Goal: Check status: Check status

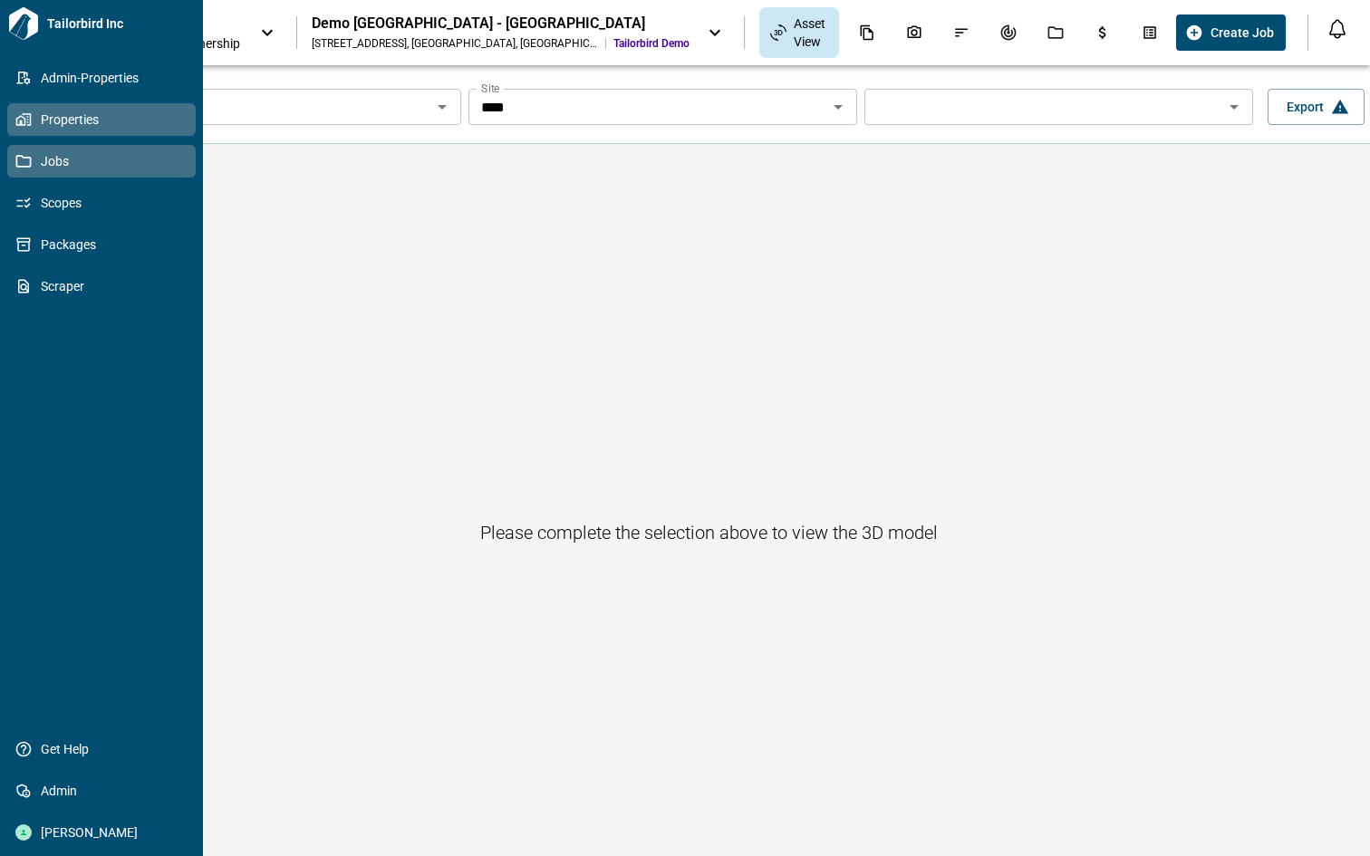
click at [16, 166] on icon at bounding box center [23, 161] width 15 height 13
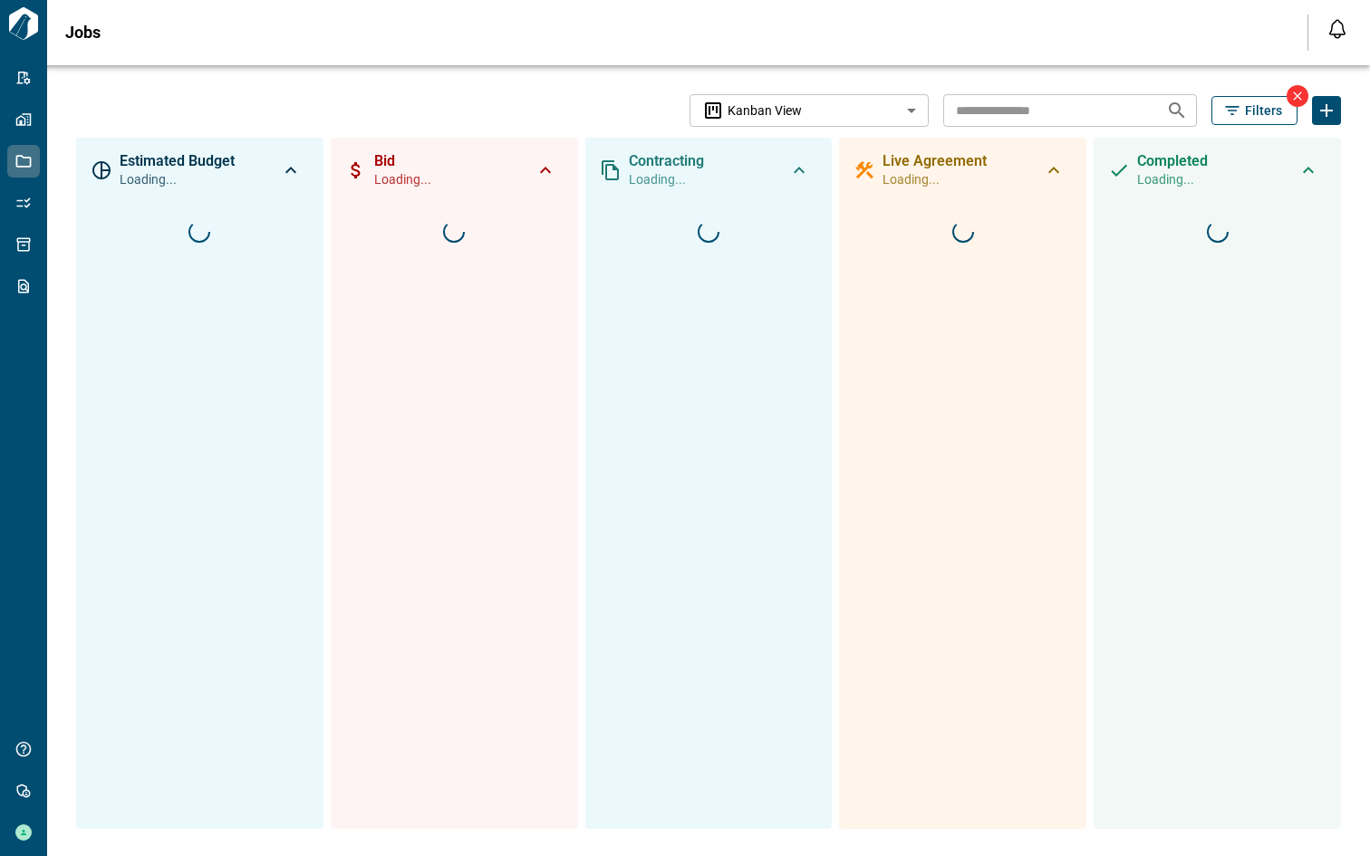
click at [1290, 97] on icon at bounding box center [1297, 96] width 14 height 14
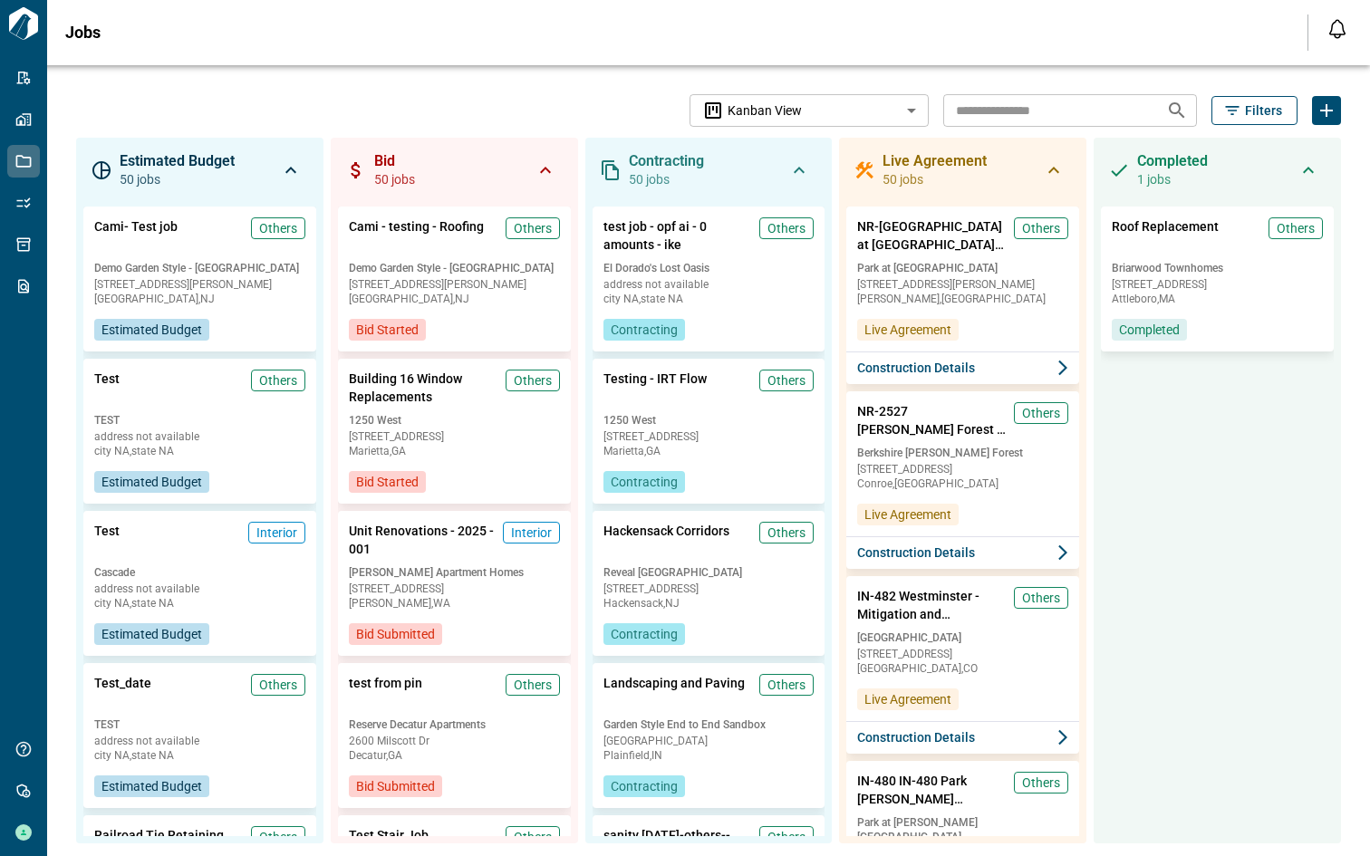
click at [1052, 116] on input "text" at bounding box center [1047, 110] width 208 height 34
type input "******"
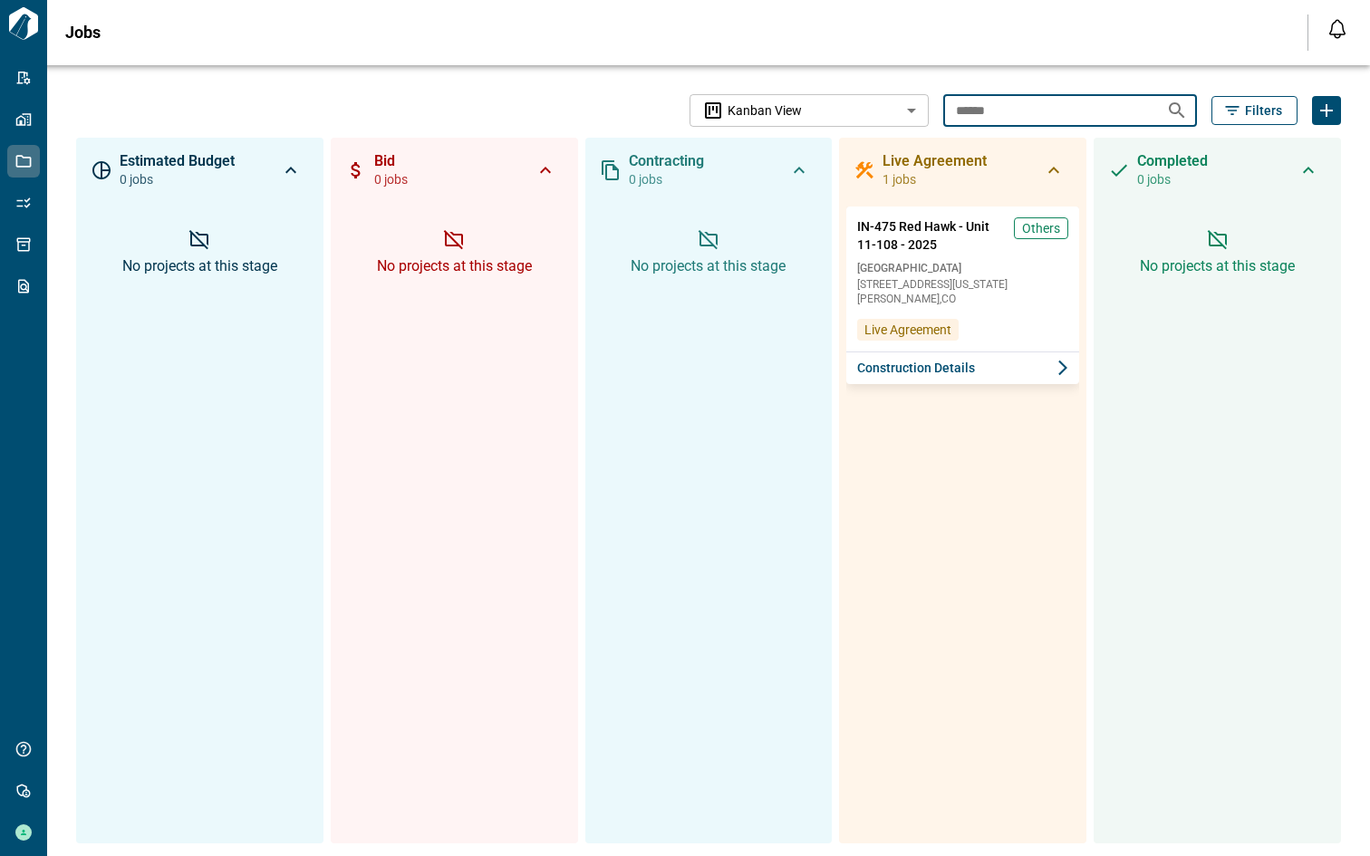
click at [874, 111] on body "Tailorbird Inc Admin-Properties Properties Jobs Scopes Packages Scraper Get Hel…" at bounding box center [685, 428] width 1370 height 856
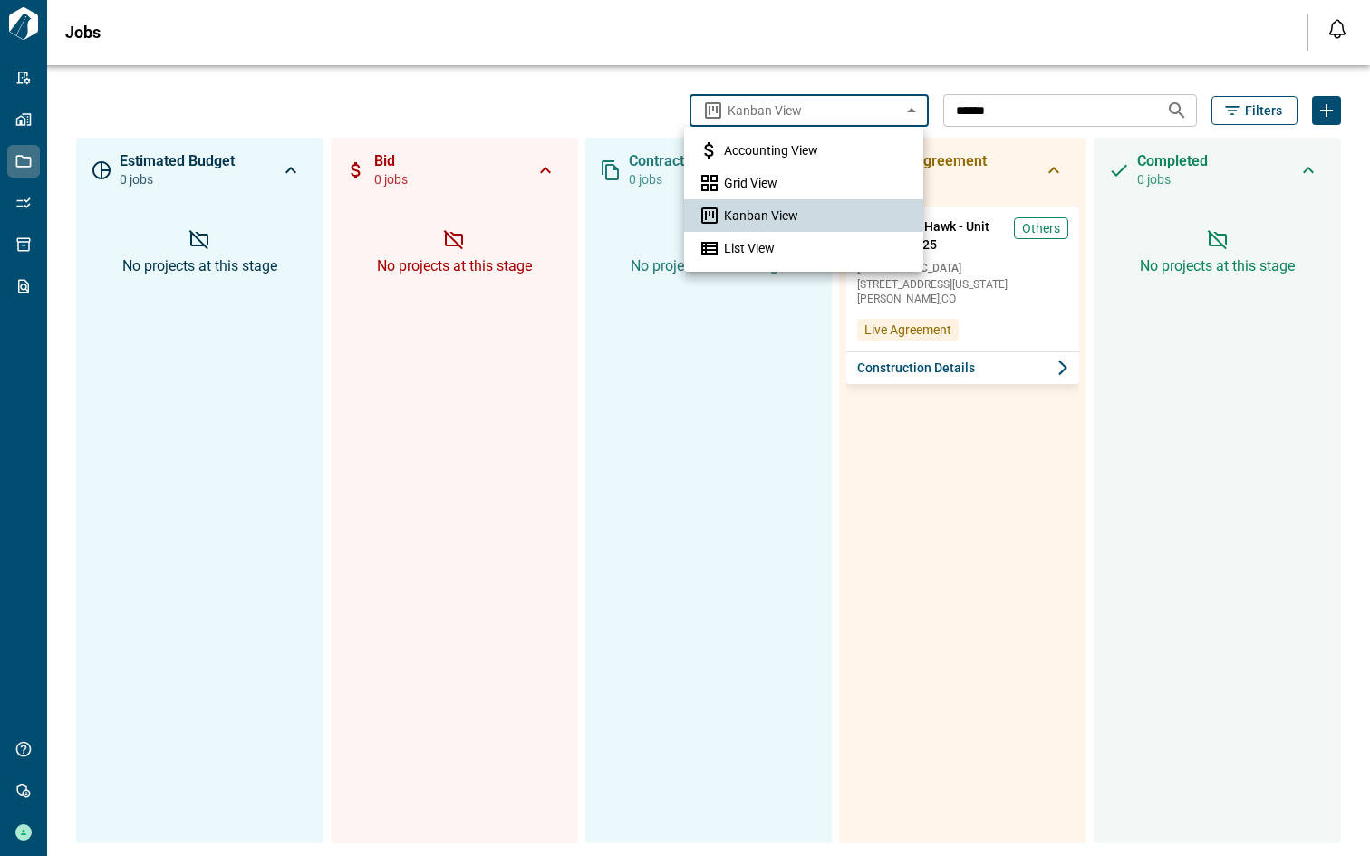
click at [874, 111] on div at bounding box center [685, 428] width 1370 height 856
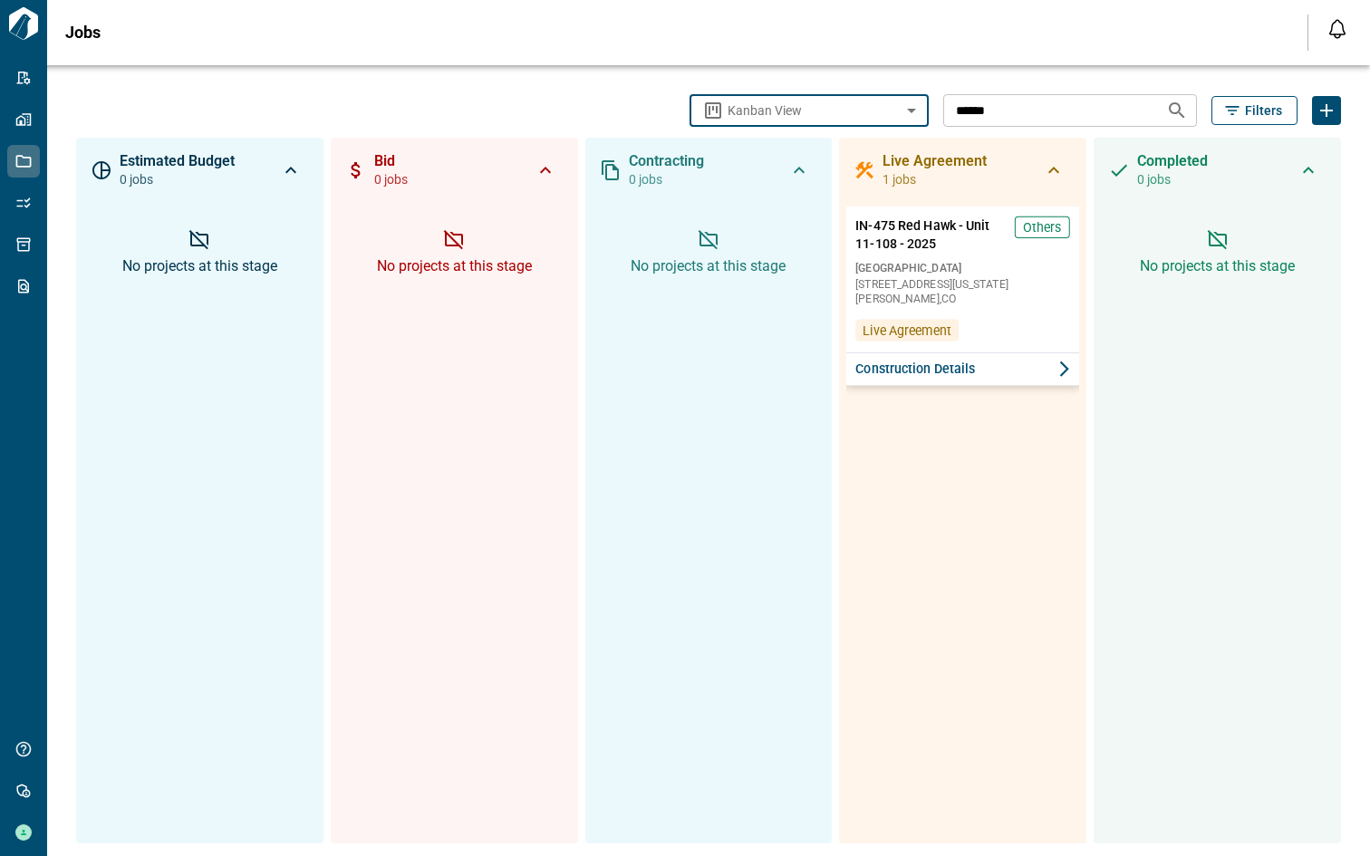
click at [922, 364] on span "Construction Details" at bounding box center [916, 369] width 120 height 18
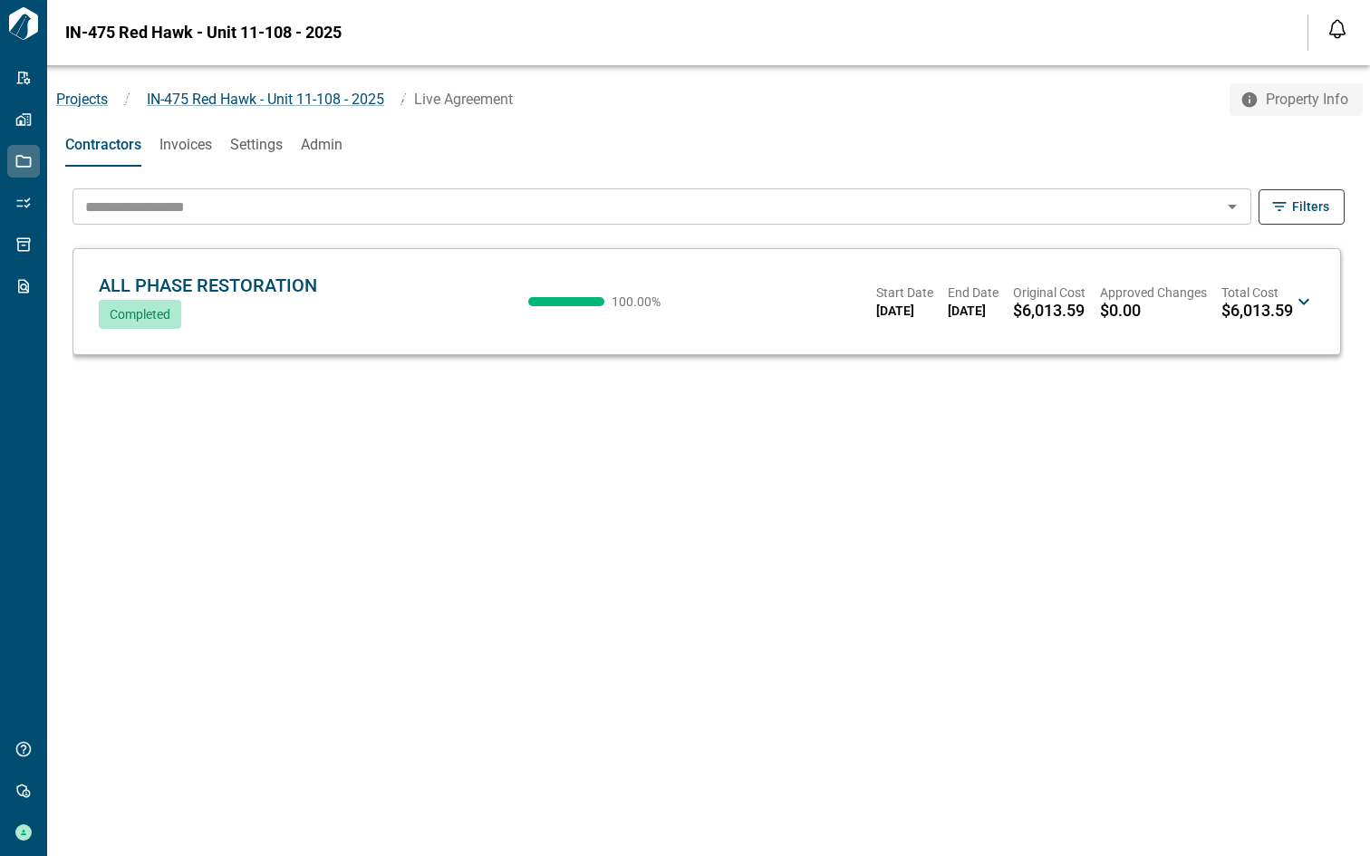
click at [1243, 100] on icon "button" at bounding box center [1249, 99] width 15 height 15
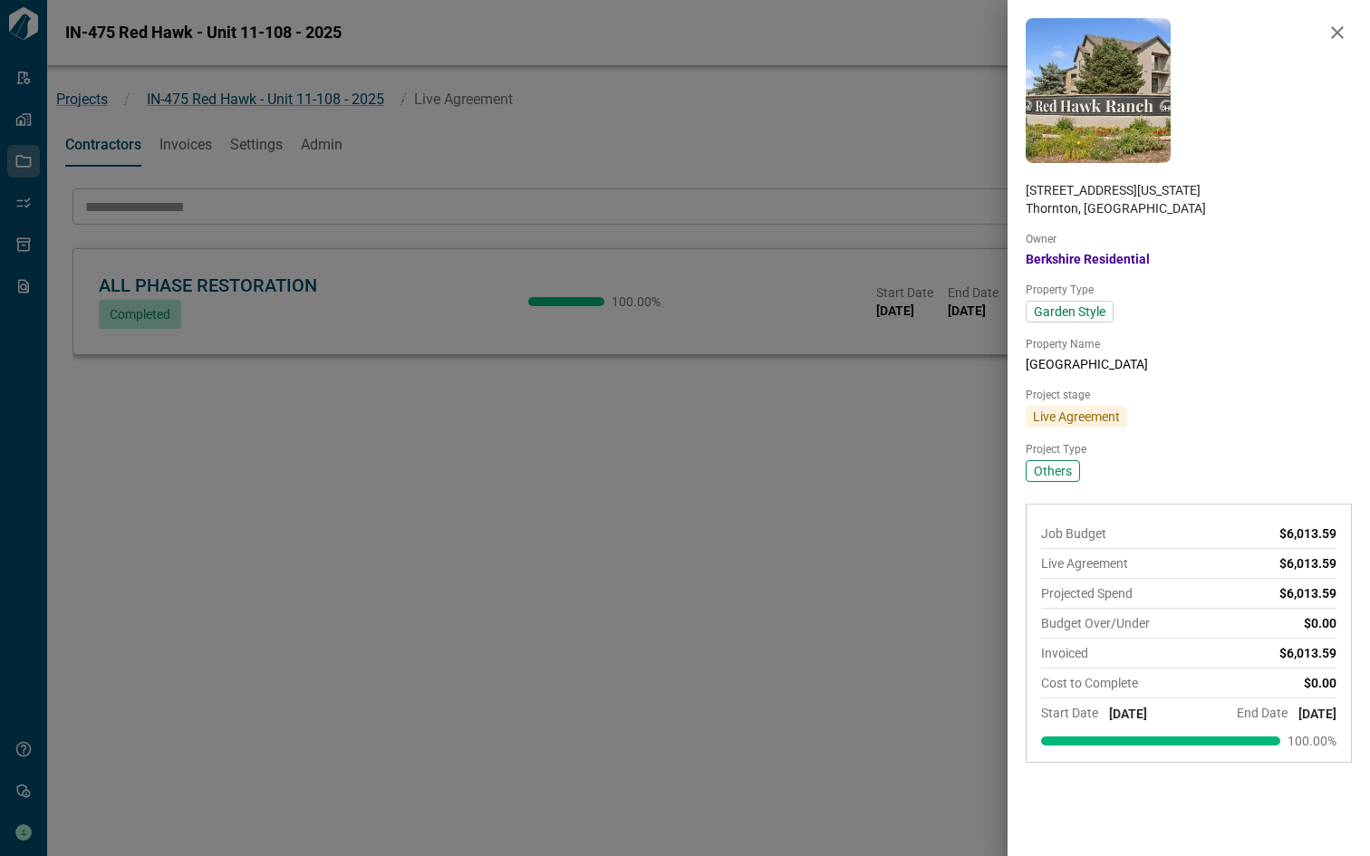
click at [502, 422] on div at bounding box center [685, 428] width 1370 height 856
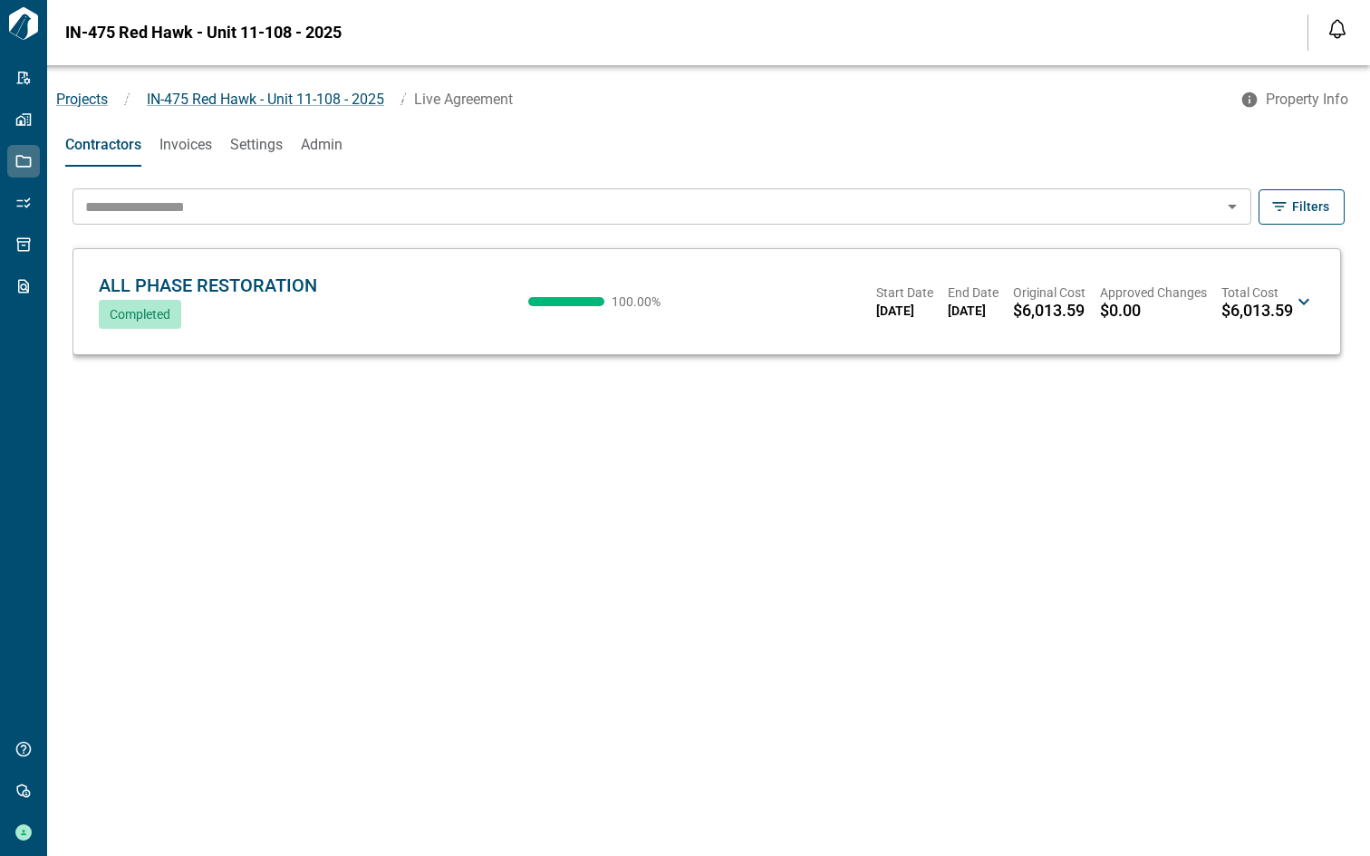
click at [365, 293] on div "ALL PHASE RESTORATION AP Completed 100.00 % Start Date [DATE] End Date [DATE] O…" at bounding box center [696, 302] width 1194 height 54
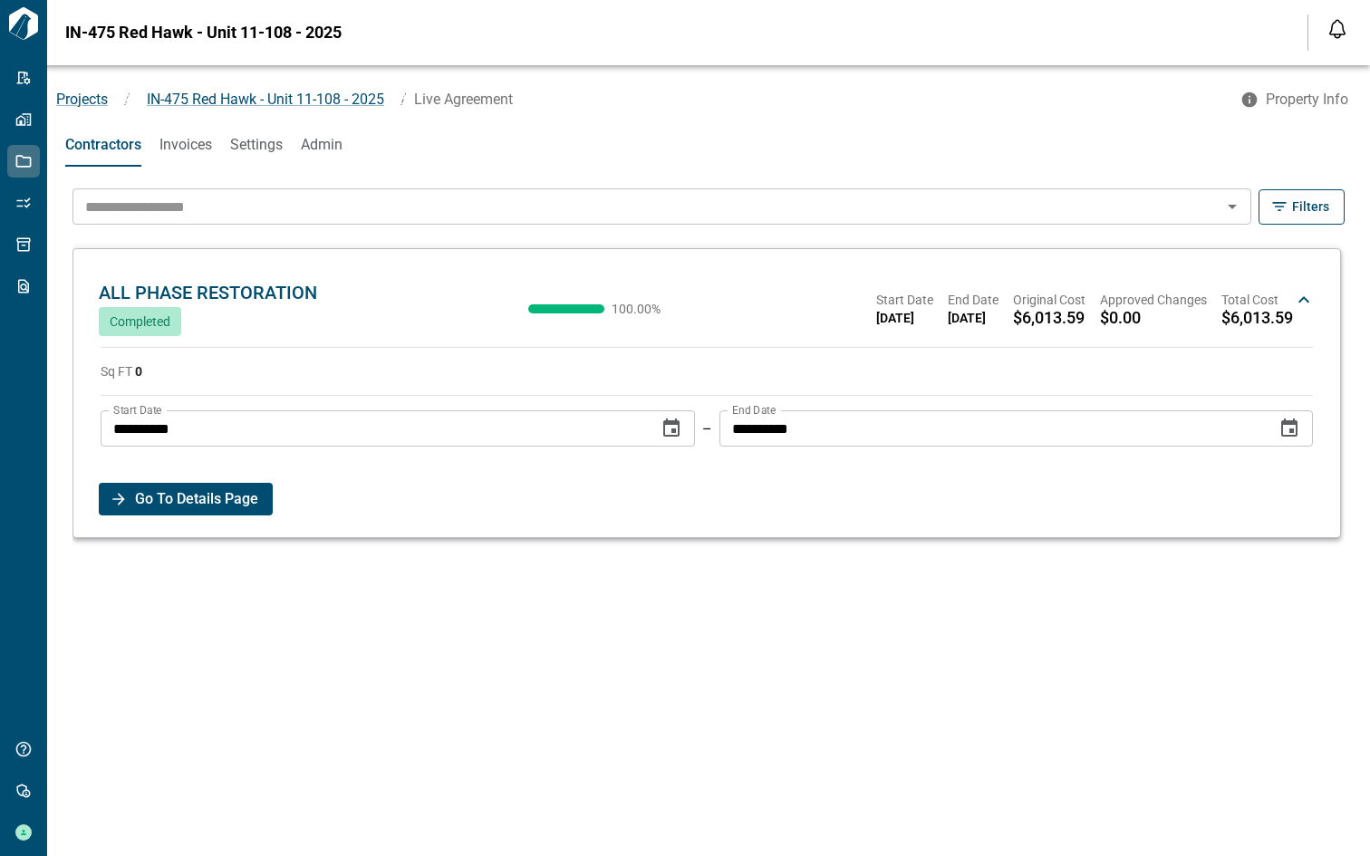
click at [189, 153] on span "Invoices" at bounding box center [185, 145] width 53 height 18
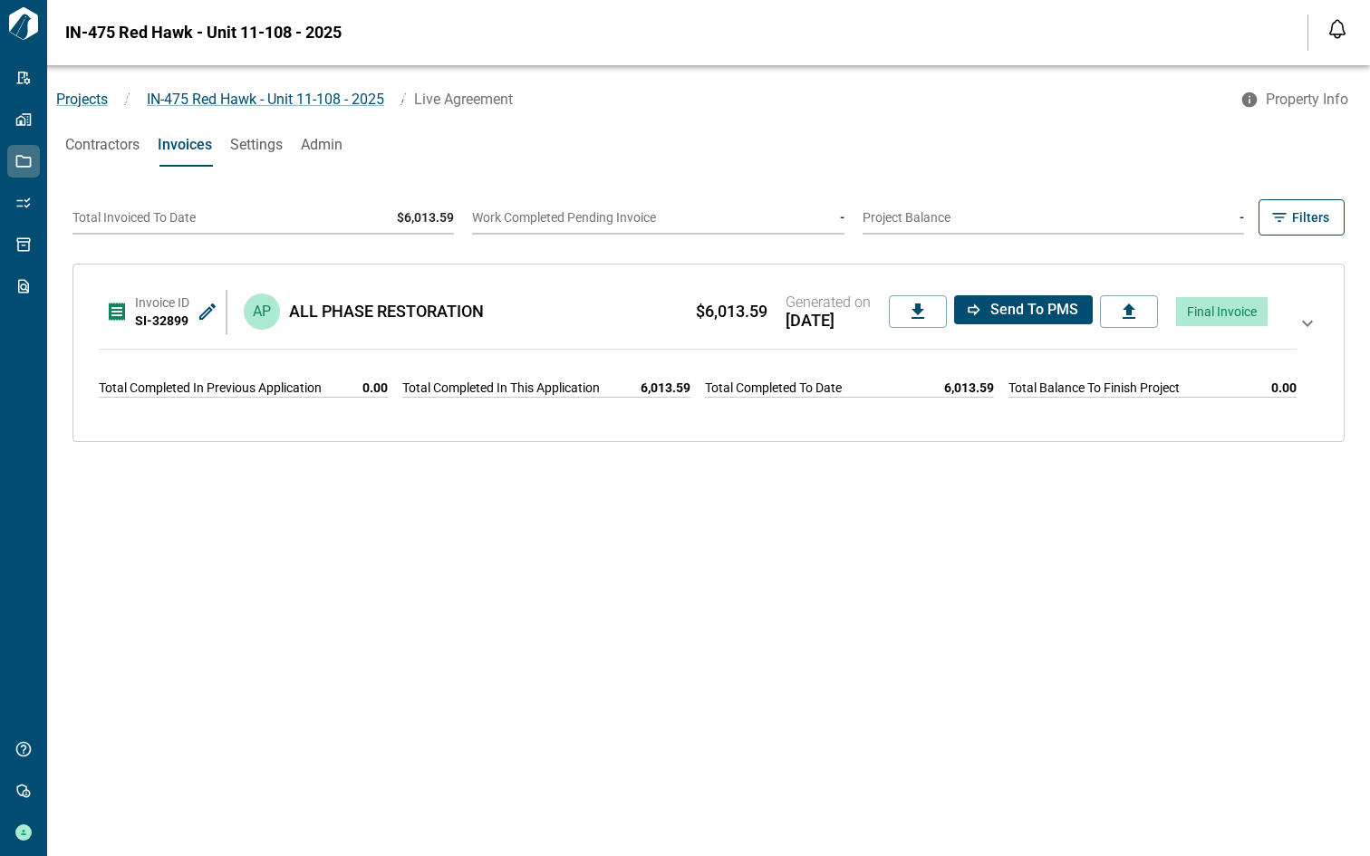
click at [109, 145] on span "Contractors" at bounding box center [102, 145] width 74 height 18
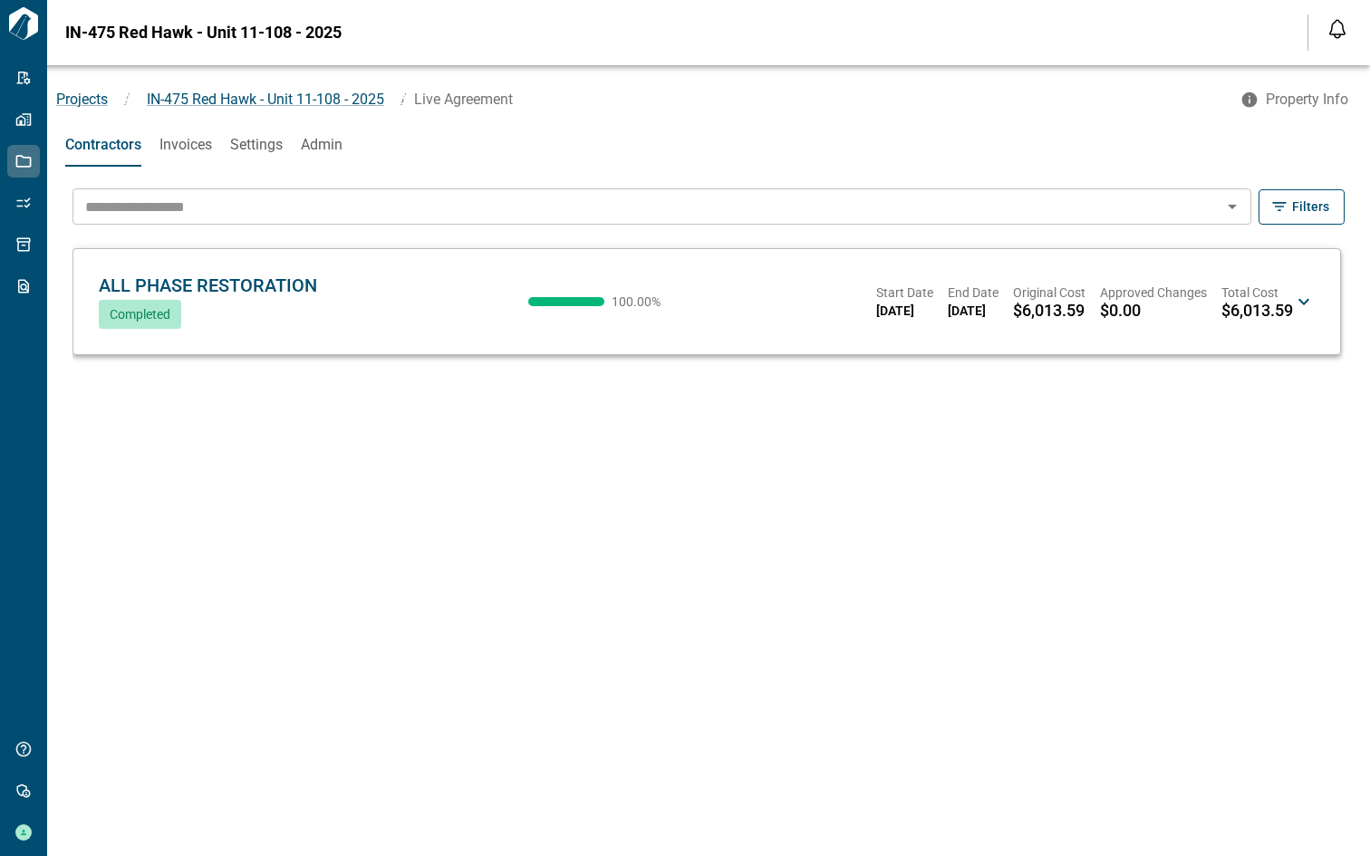
click at [240, 295] on span "ALL PHASE RESTORATION" at bounding box center [208, 286] width 218 height 22
click at [237, 292] on span "ALL PHASE RESTORATION" at bounding box center [208, 286] width 218 height 22
click at [1305, 299] on icon at bounding box center [1304, 302] width 22 height 22
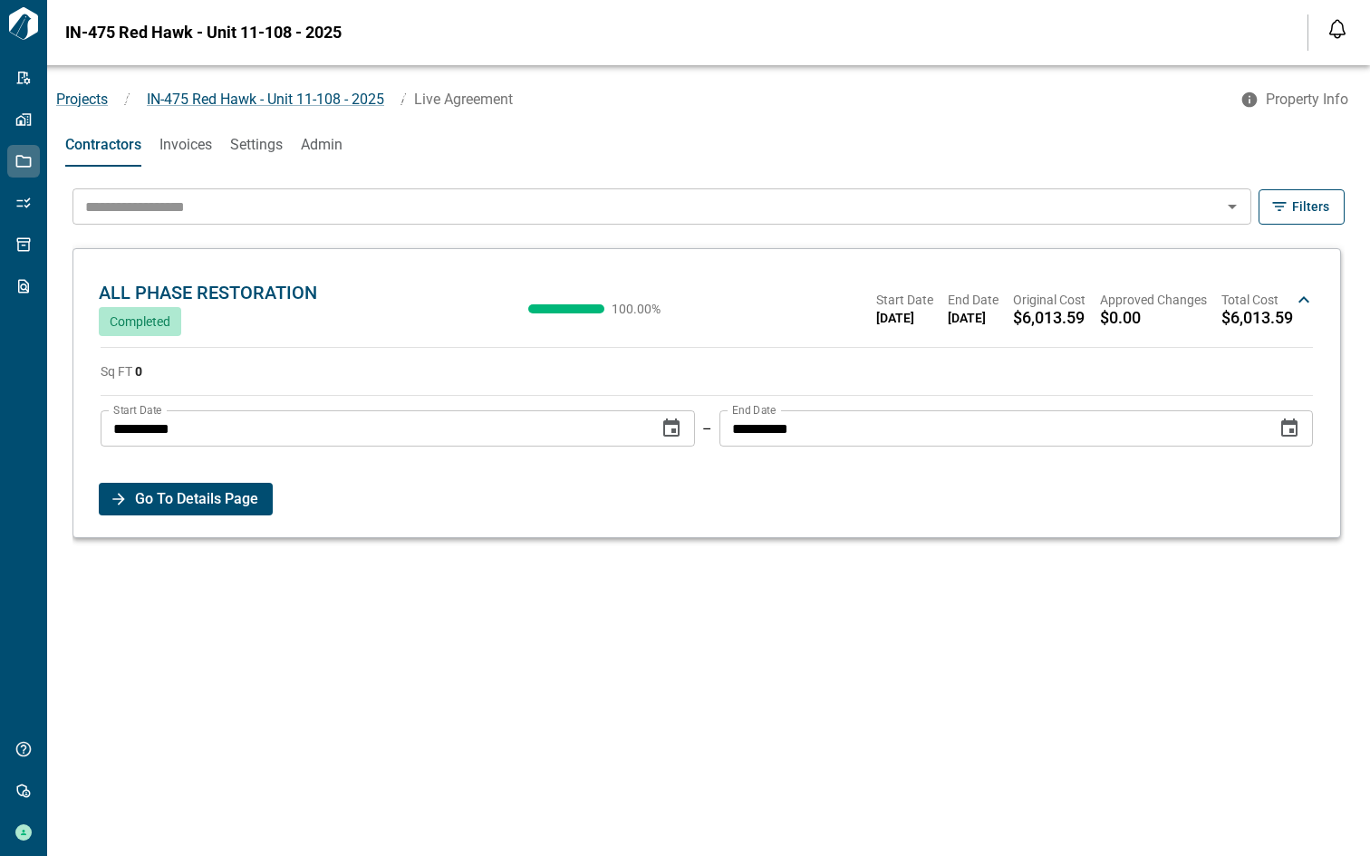
click at [243, 497] on span "Go To Details Page" at bounding box center [196, 499] width 123 height 33
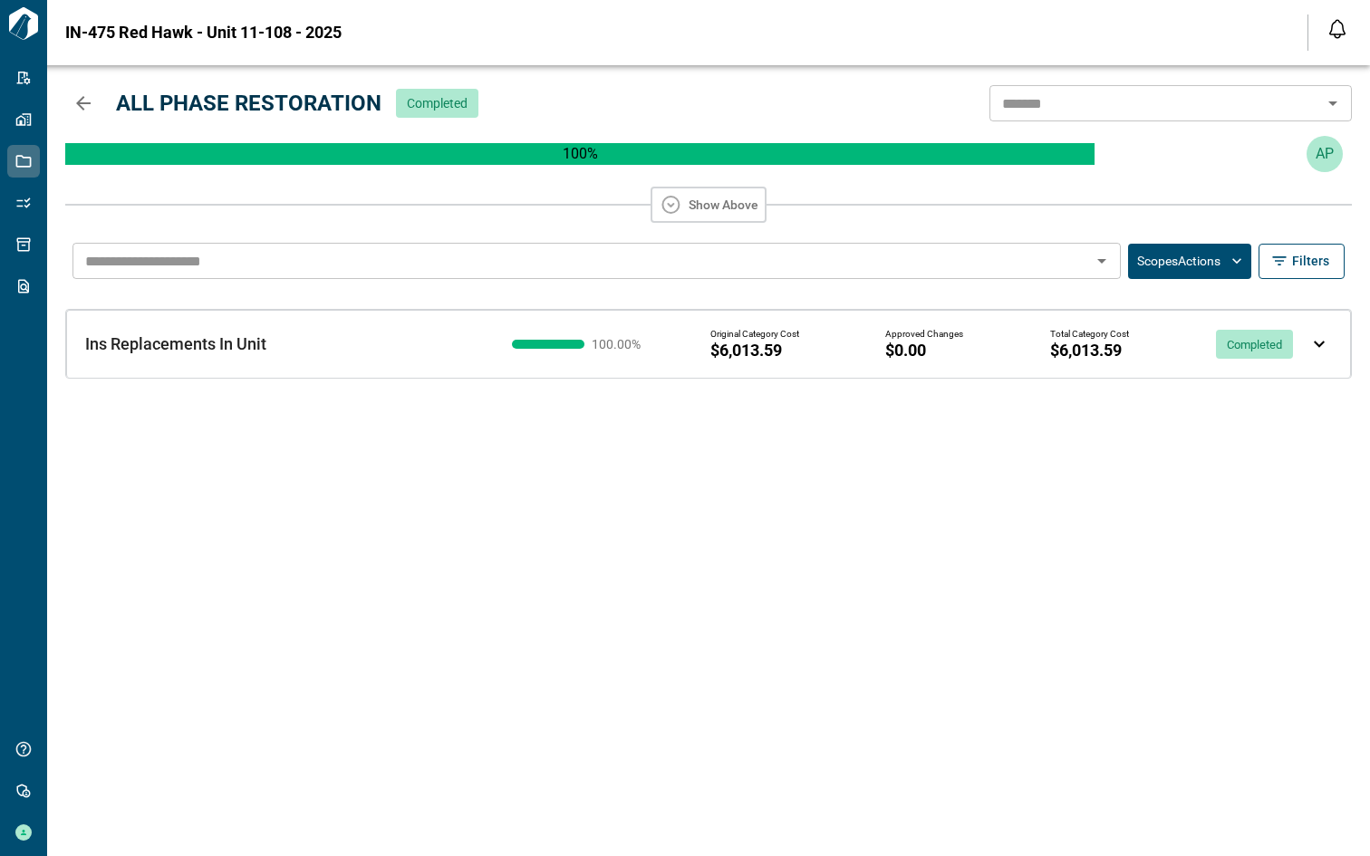
click at [430, 343] on div "Ins Replacements In Unit Ins Replacements In Unit" at bounding box center [280, 344] width 391 height 18
